Goal: Check status: Check status

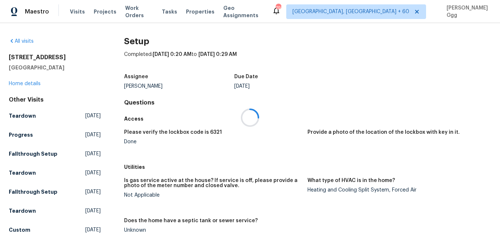
click at [73, 11] on div at bounding box center [250, 117] width 500 height 235
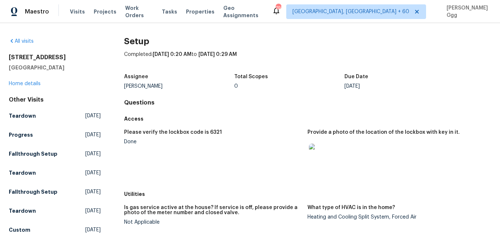
click at [71, 11] on span "Visits" at bounding box center [77, 11] width 15 height 7
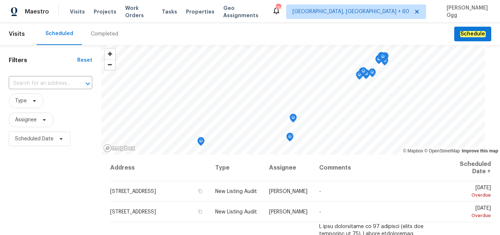
click at [107, 33] on div "Completed" at bounding box center [104, 33] width 27 height 7
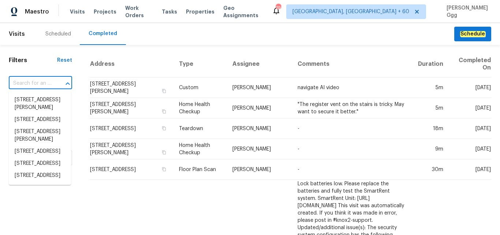
click at [27, 82] on input "text" at bounding box center [30, 83] width 43 height 11
paste input "[STREET_ADDRESS]"
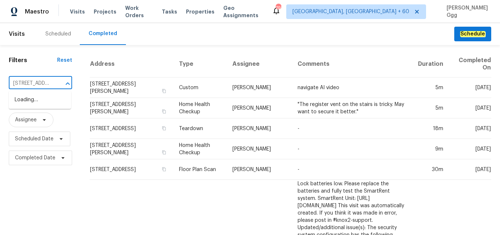
type input "[STREET_ADDRESS]"
click at [32, 106] on li "[STREET_ADDRESS]" at bounding box center [40, 100] width 62 height 12
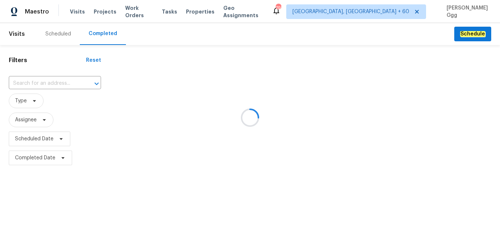
type input "[STREET_ADDRESS]"
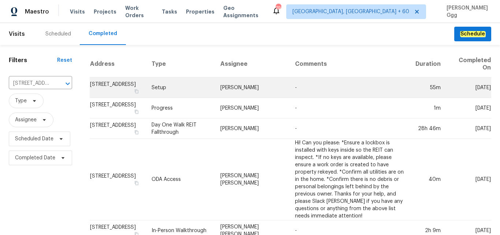
scroll to position [18, 0]
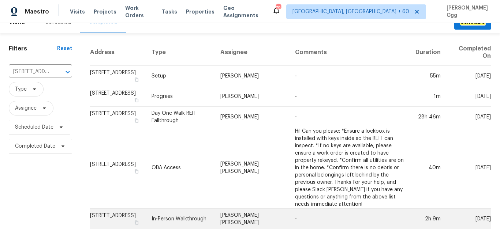
click at [192, 213] on td "In-Person Walkthrough" at bounding box center [180, 219] width 69 height 21
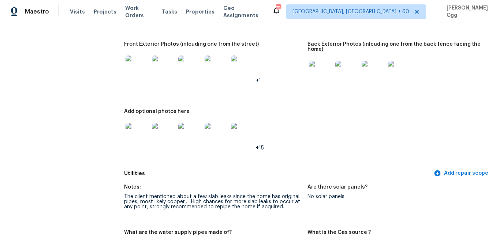
scroll to position [308, 0]
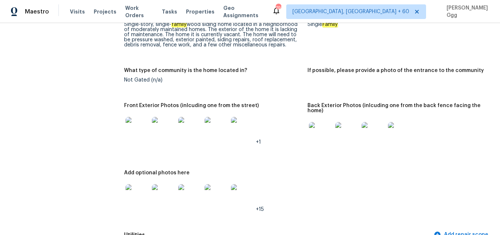
click at [324, 133] on img at bounding box center [320, 133] width 23 height 23
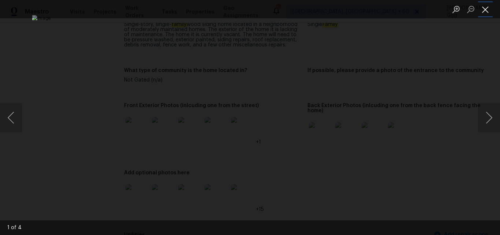
click at [485, 10] on button "Close lightbox" at bounding box center [485, 9] width 15 height 13
